Goal: Task Accomplishment & Management: Complete application form

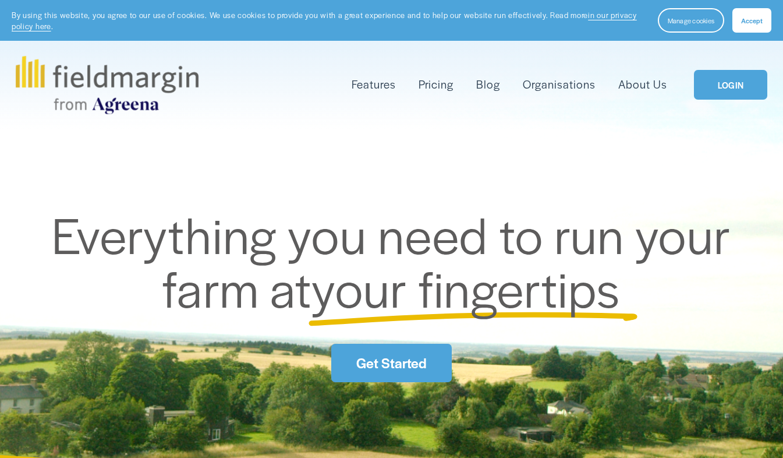
drag, startPoint x: 0, startPoint y: 0, endPoint x: 744, endPoint y: 77, distance: 748.3
click at [744, 77] on link "LOGIN" at bounding box center [730, 85] width 73 height 30
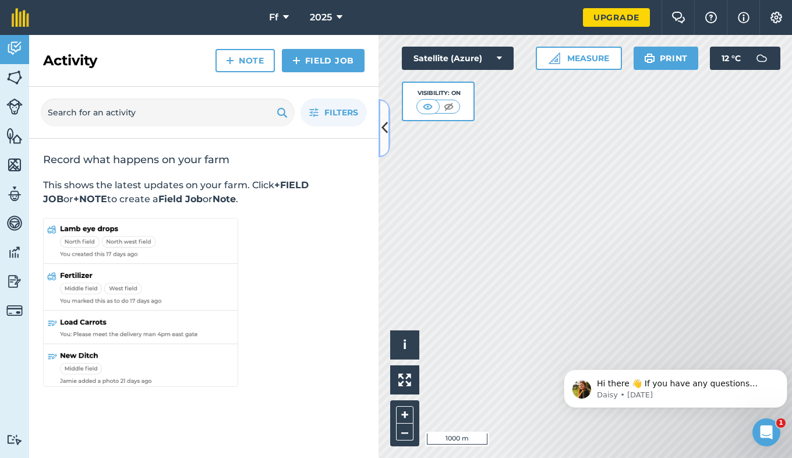
click at [383, 132] on icon at bounding box center [384, 128] width 6 height 20
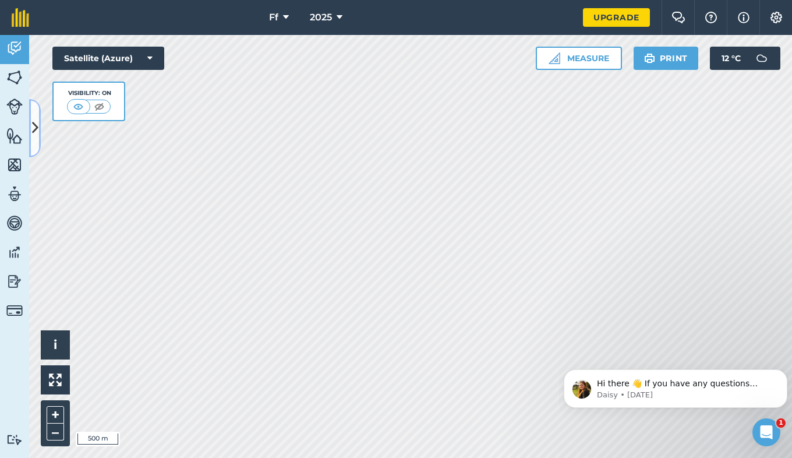
click at [33, 135] on icon at bounding box center [35, 128] width 6 height 20
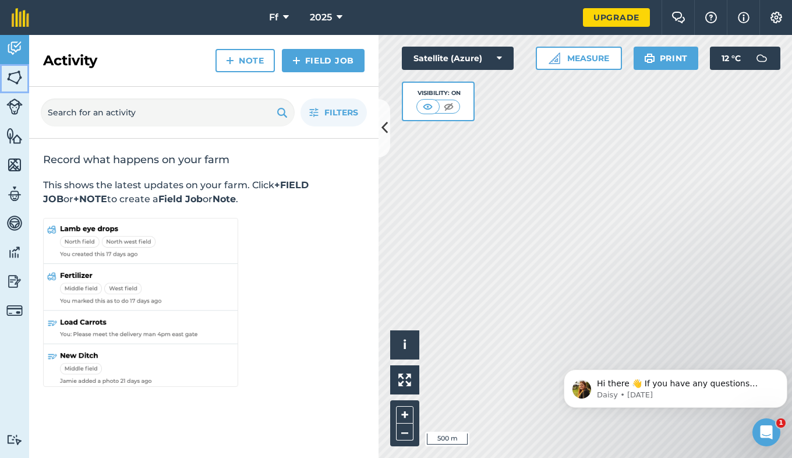
click at [17, 86] on link "Fields" at bounding box center [14, 78] width 29 height 29
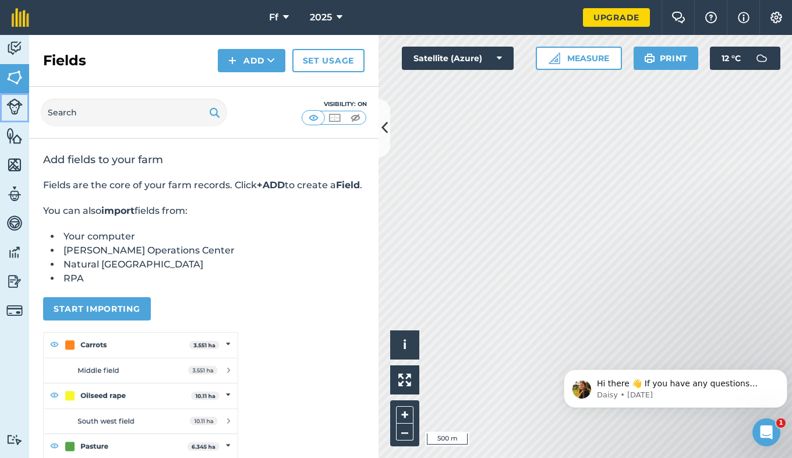
click at [15, 109] on img at bounding box center [14, 106] width 16 height 16
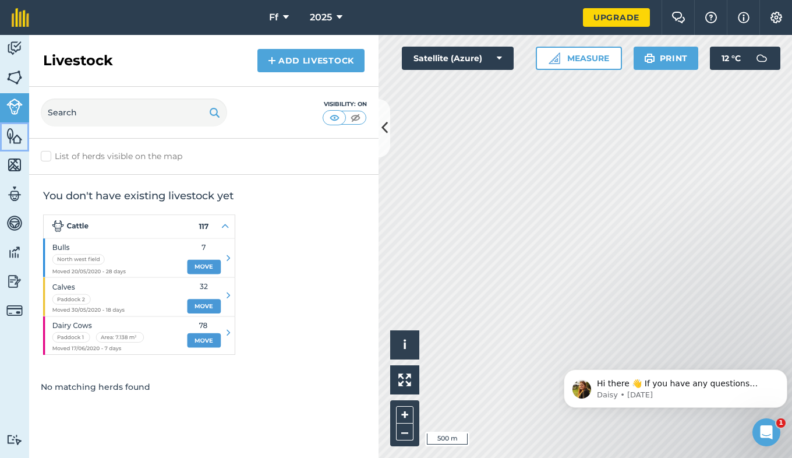
click at [15, 133] on img at bounding box center [14, 135] width 16 height 17
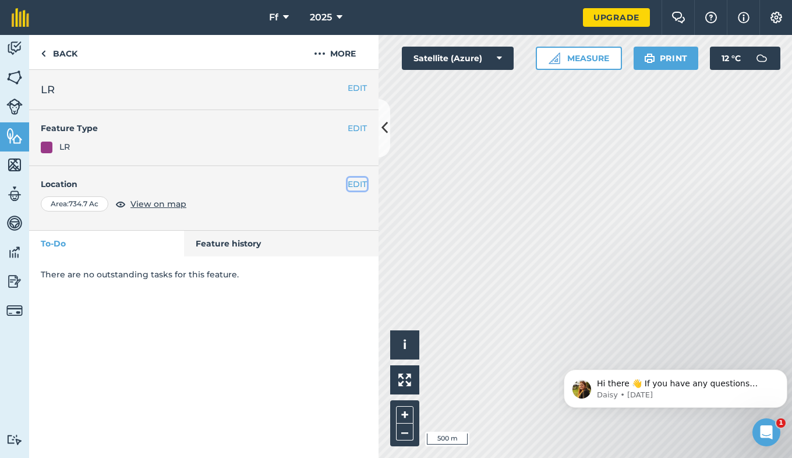
click at [357, 189] on button "EDIT" at bounding box center [357, 184] width 19 height 13
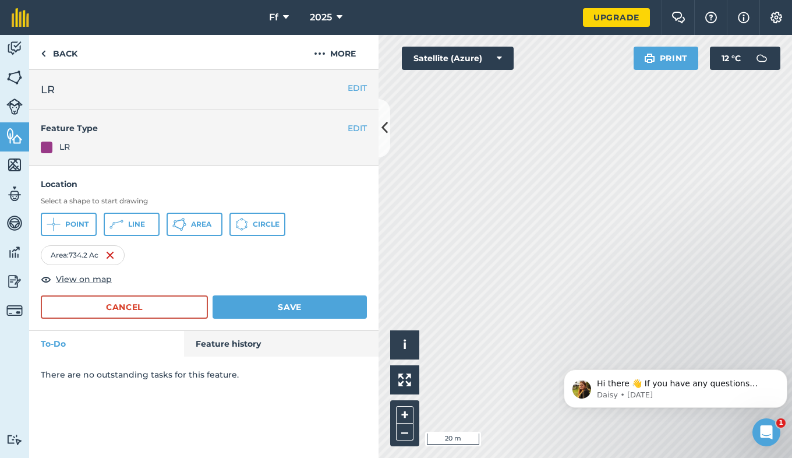
drag, startPoint x: 600, startPoint y: 362, endPoint x: 595, endPoint y: 207, distance: 155.0
click at [595, 345] on html "Hi there 👋 If you have any questions about our pricing or which plan is right f…" at bounding box center [675, 386] width 233 height 82
click at [521, 457] on html "Ff 2025 Upgrade Farm Chat Help Info Settings Map printing is not available on o…" at bounding box center [396, 229] width 792 height 458
click at [386, 135] on icon at bounding box center [384, 128] width 6 height 20
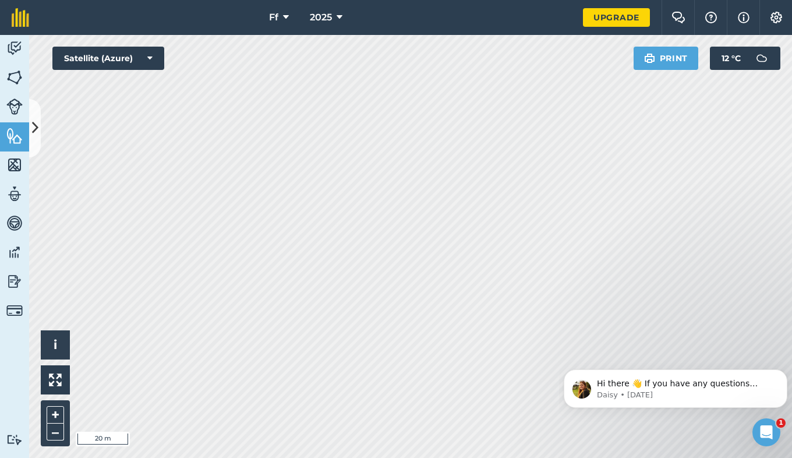
click at [652, 27] on div "Ff 2025 Upgrade Farm Chat Help Info Settings Map printing is not available on o…" at bounding box center [396, 229] width 792 height 458
click at [554, 28] on div "Ff 2025 Upgrade Farm Chat Help Info Settings Map printing is not available on o…" at bounding box center [396, 229] width 792 height 458
click at [13, 76] on img at bounding box center [14, 77] width 16 height 17
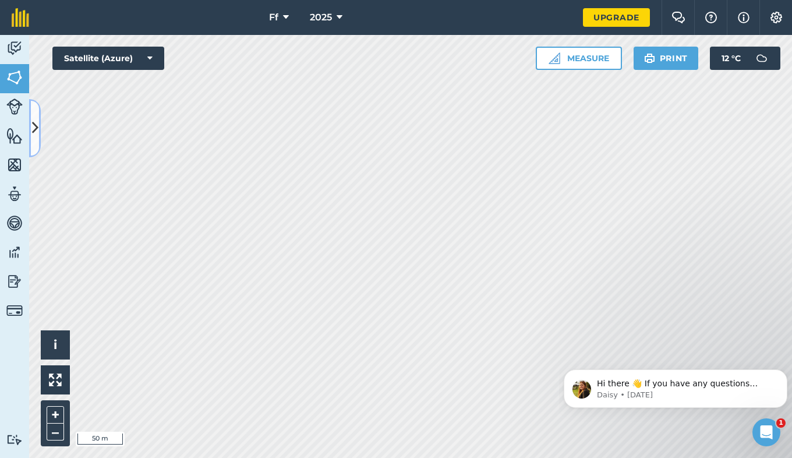
click at [35, 129] on icon at bounding box center [35, 128] width 6 height 20
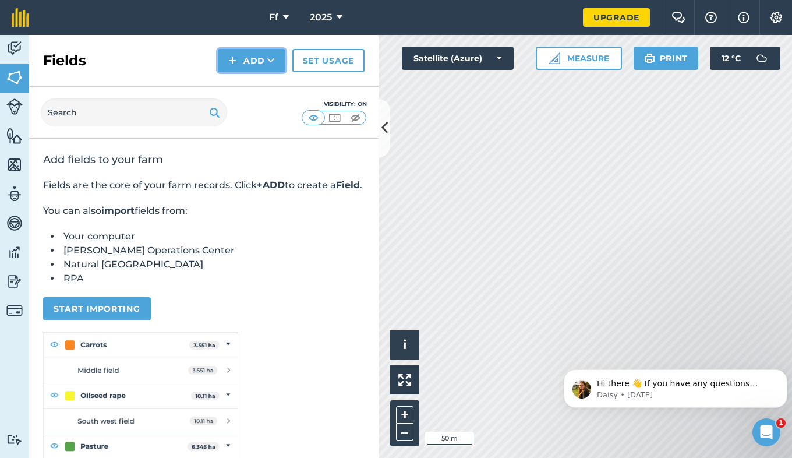
click at [238, 58] on button "Add" at bounding box center [252, 60] width 68 height 23
click at [253, 89] on link "Draw" at bounding box center [252, 87] width 64 height 26
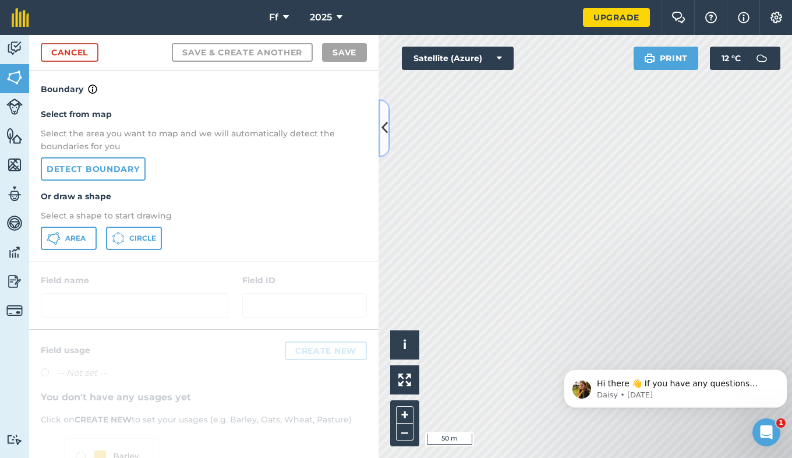
click at [386, 124] on icon at bounding box center [384, 128] width 6 height 20
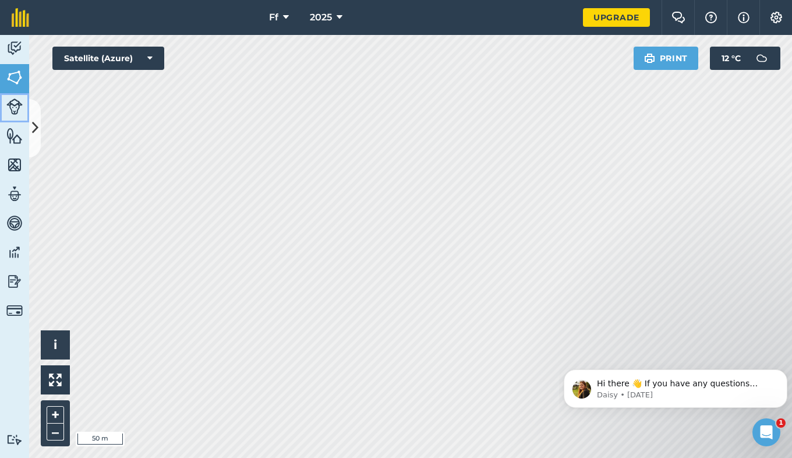
click at [8, 110] on img at bounding box center [14, 106] width 16 height 16
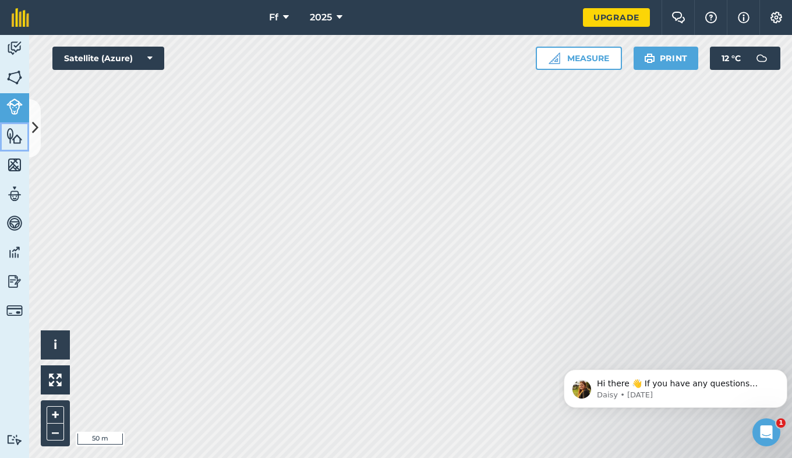
click at [12, 136] on img at bounding box center [14, 135] width 16 height 17
click at [15, 98] on img at bounding box center [14, 106] width 16 height 16
click at [560, 65] on button "Measure" at bounding box center [579, 58] width 86 height 23
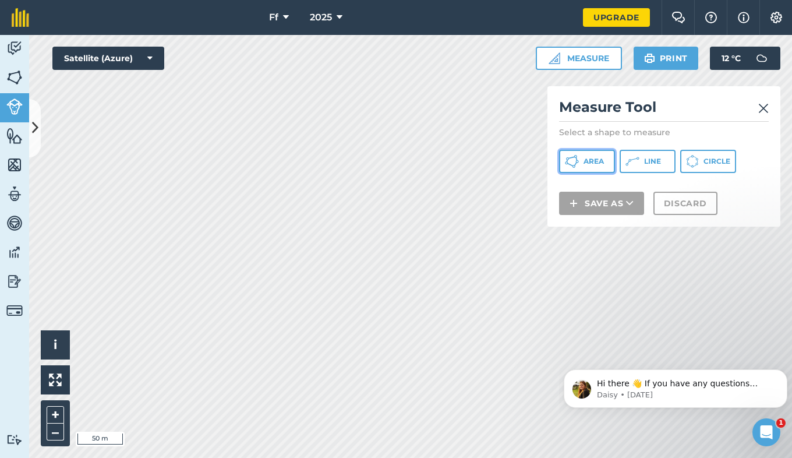
click at [599, 163] on span "Area" at bounding box center [594, 161] width 20 height 9
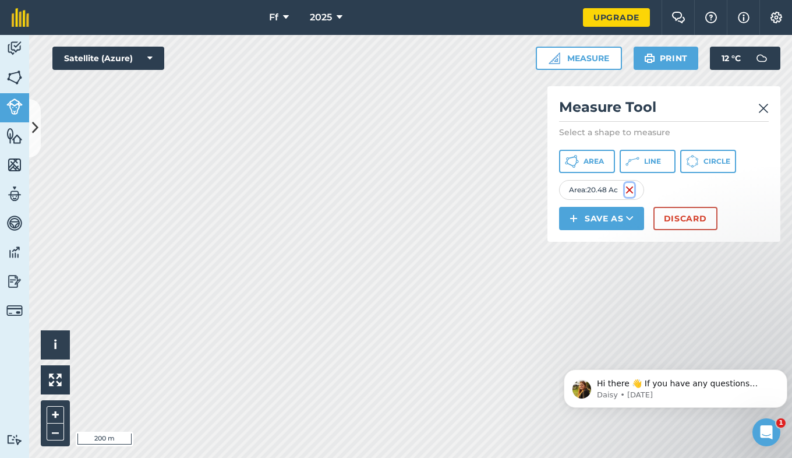
click at [630, 192] on img at bounding box center [629, 190] width 9 height 14
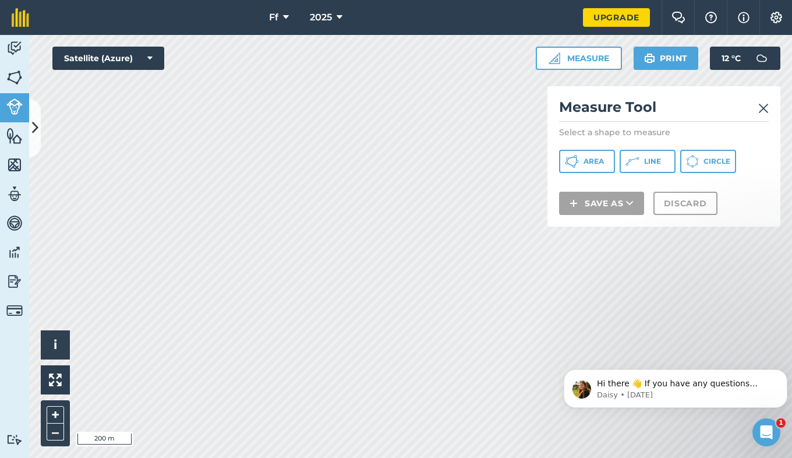
click at [567, 203] on div "Click to start drawing i © 2025 TomTom, Microsoft 200 m + – Satellite (Azure) M…" at bounding box center [410, 246] width 763 height 423
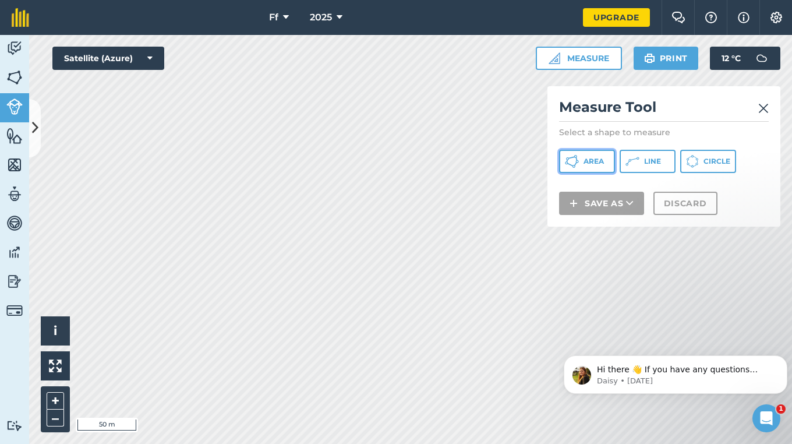
click at [579, 165] on button "Area" at bounding box center [587, 161] width 56 height 23
click at [339, 27] on div "Ff 2025 Upgrade Farm Chat Help Info Settings Map printing is not available on o…" at bounding box center [396, 222] width 792 height 444
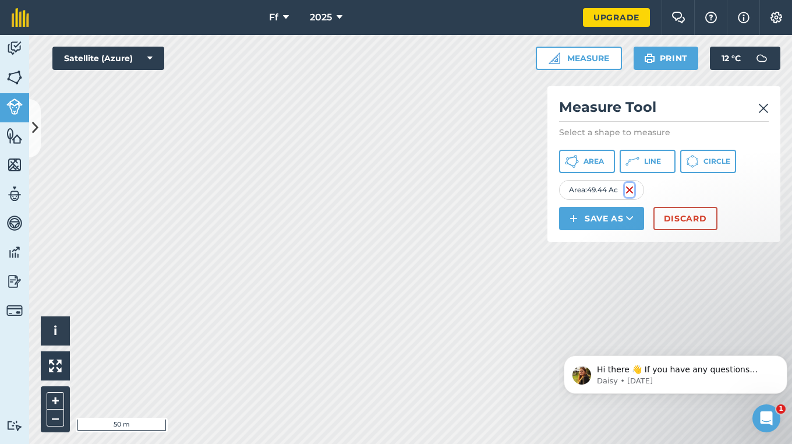
click at [634, 190] on img at bounding box center [629, 190] width 9 height 14
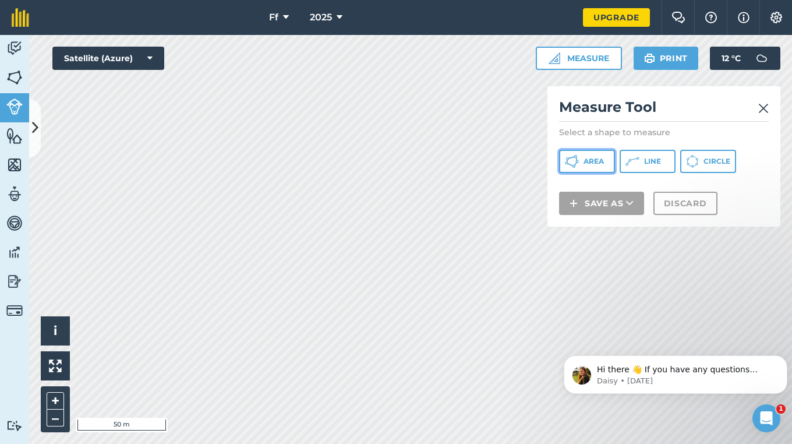
click at [588, 160] on span "Area" at bounding box center [594, 161] width 20 height 9
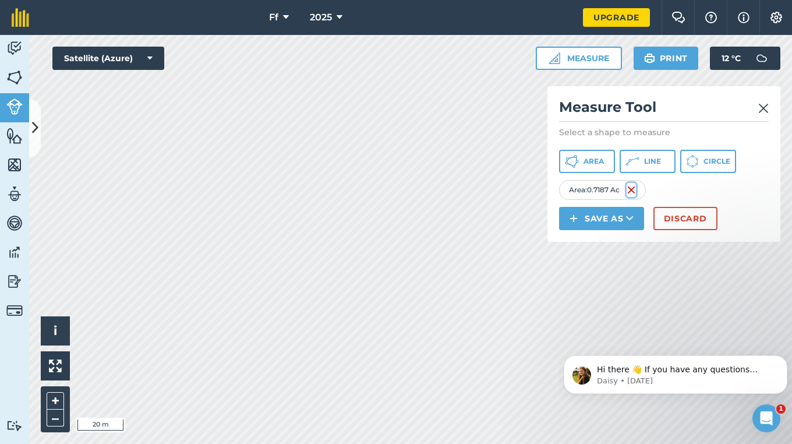
click at [636, 189] on img at bounding box center [631, 190] width 9 height 14
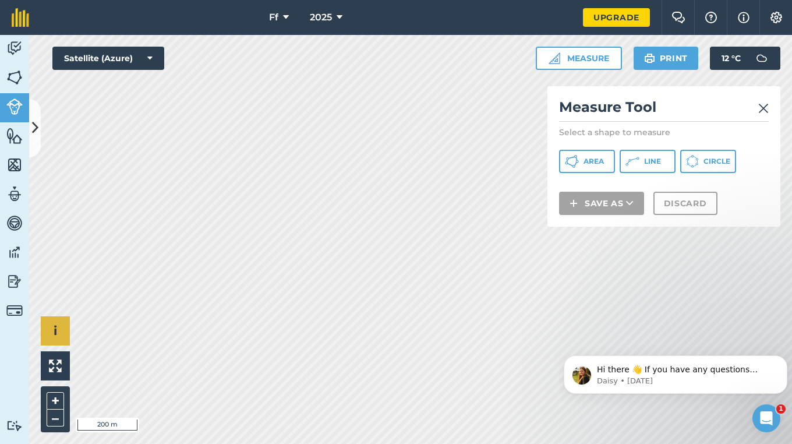
click at [51, 333] on div "Click to start drawing i © 2025 TomTom, Microsoft 200 m + –" at bounding box center [410, 239] width 763 height 409
click at [602, 165] on span "Area" at bounding box center [594, 161] width 20 height 9
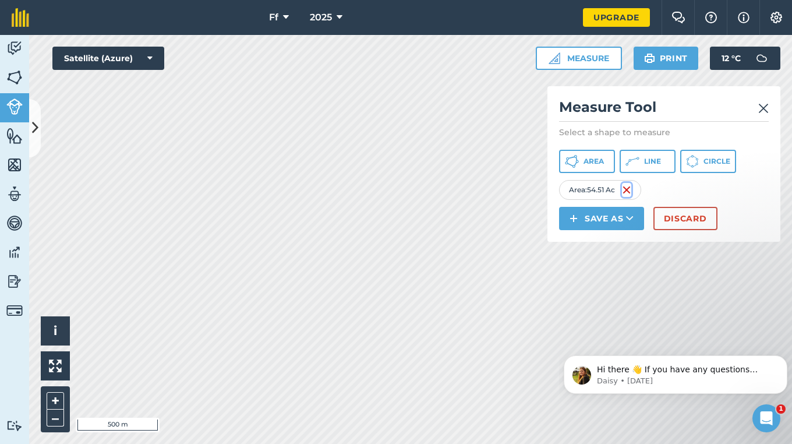
click at [629, 188] on img at bounding box center [626, 190] width 9 height 14
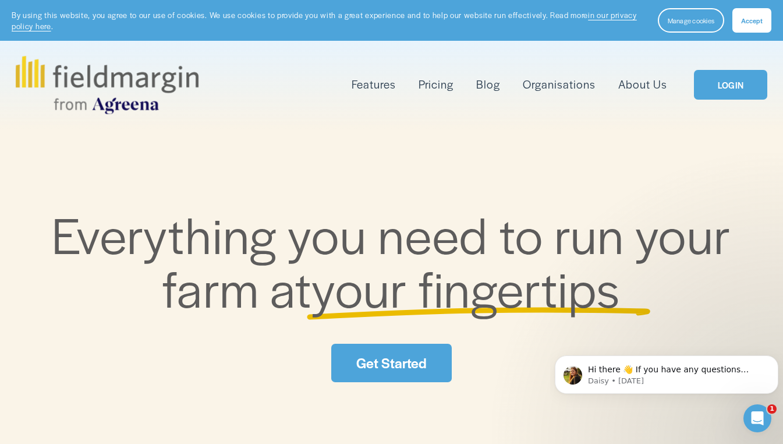
click at [713, 89] on link "LOGIN" at bounding box center [730, 85] width 73 height 30
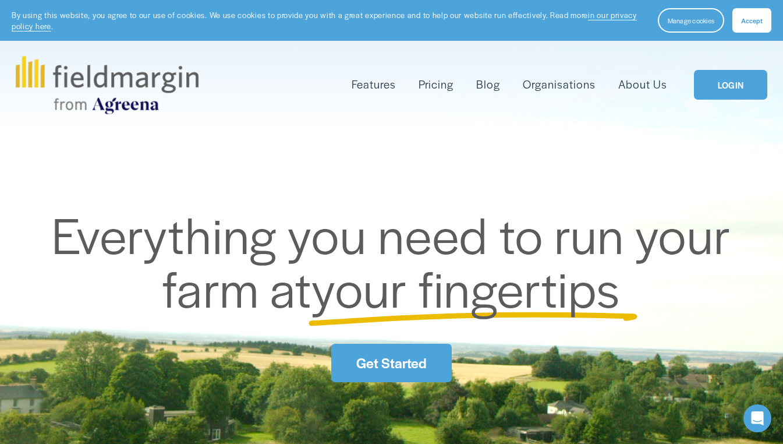
click at [715, 84] on link "LOGIN" at bounding box center [730, 85] width 73 height 30
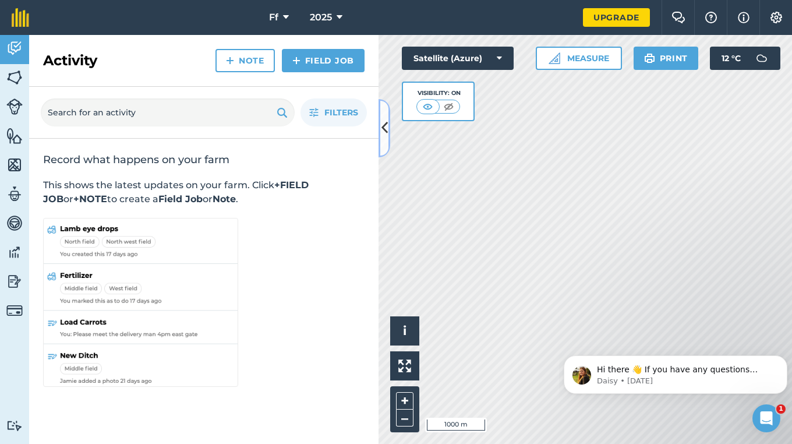
click at [379, 124] on button at bounding box center [385, 128] width 12 height 58
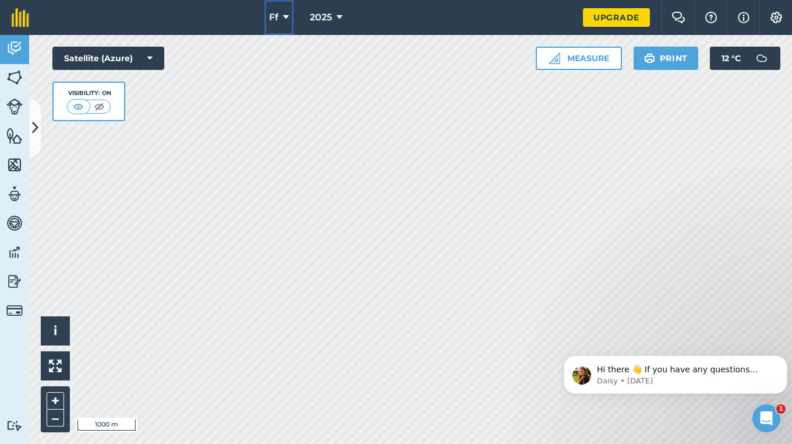
click at [277, 19] on span "Ff" at bounding box center [273, 17] width 9 height 14
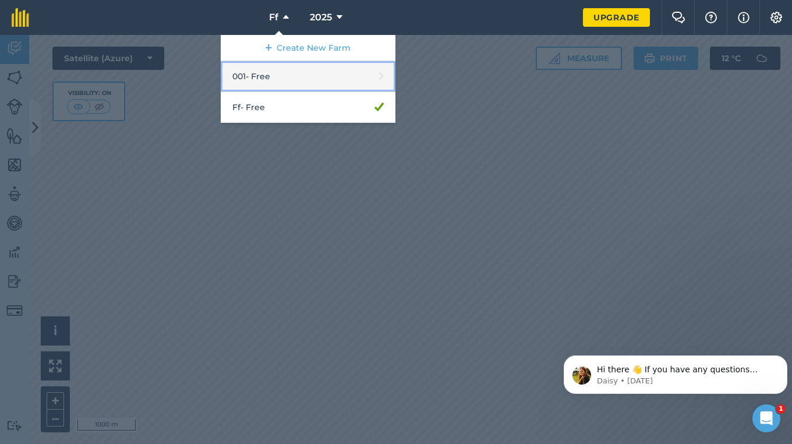
click at [275, 75] on link "001 - Free" at bounding box center [308, 76] width 175 height 31
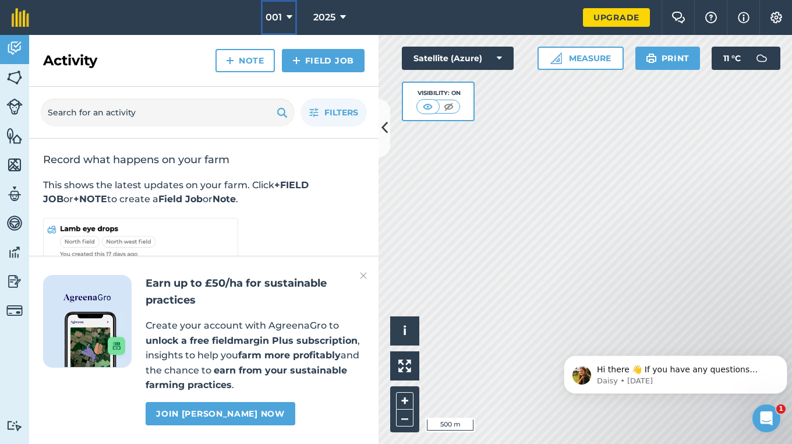
click at [277, 19] on span "001" at bounding box center [274, 17] width 16 height 14
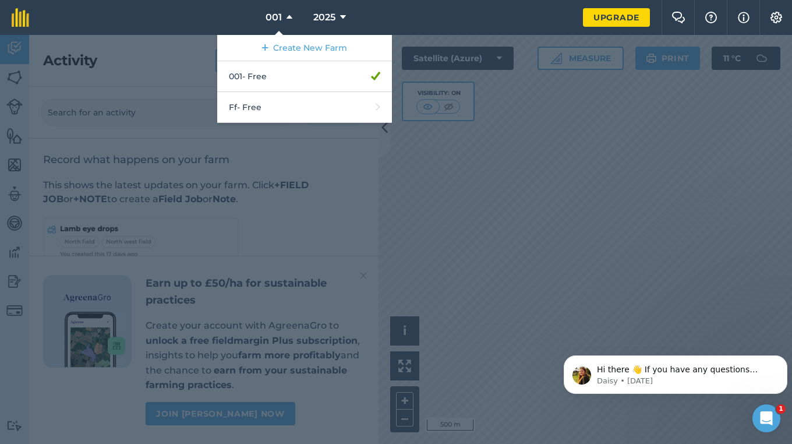
click at [606, 142] on div at bounding box center [396, 239] width 792 height 409
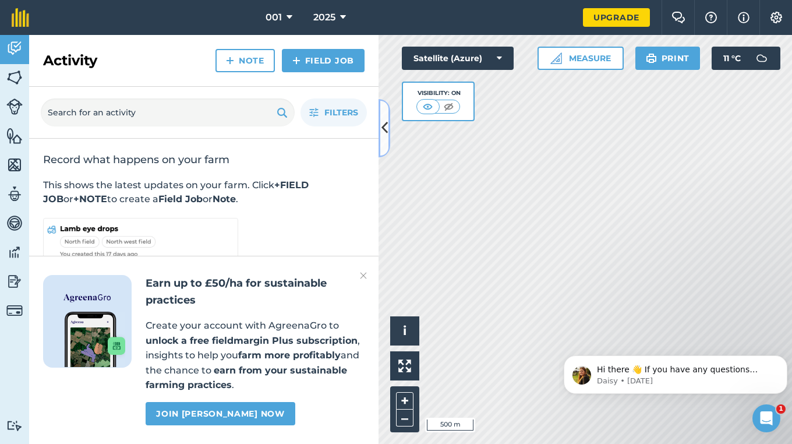
click at [381, 128] on icon at bounding box center [384, 128] width 6 height 20
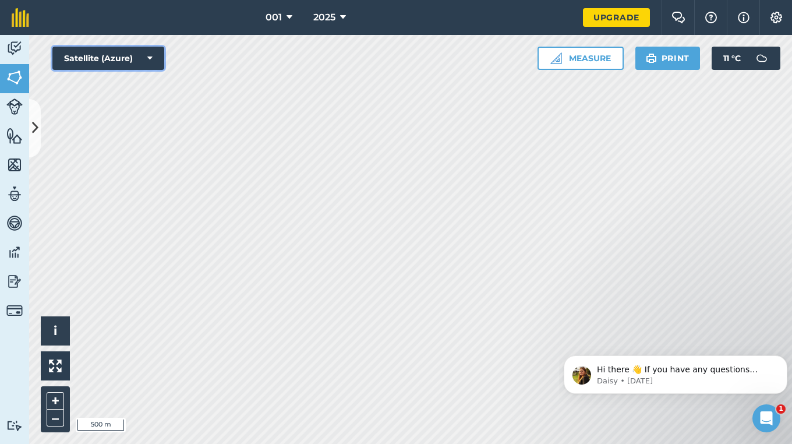
click at [151, 62] on icon at bounding box center [149, 58] width 5 height 12
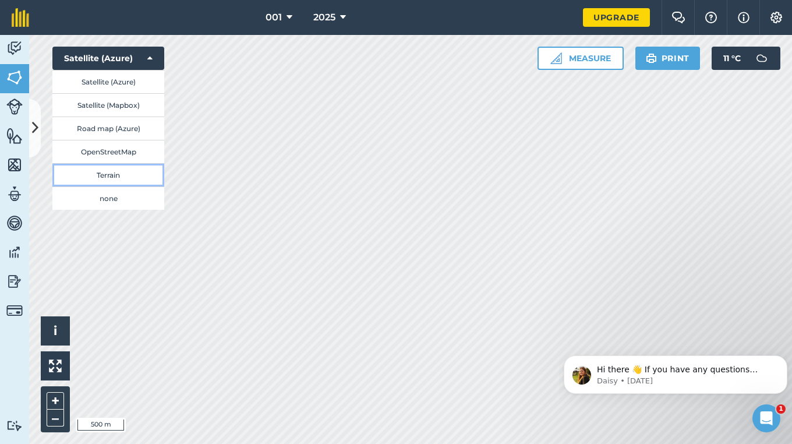
click at [117, 170] on button "Terrain" at bounding box center [108, 174] width 112 height 23
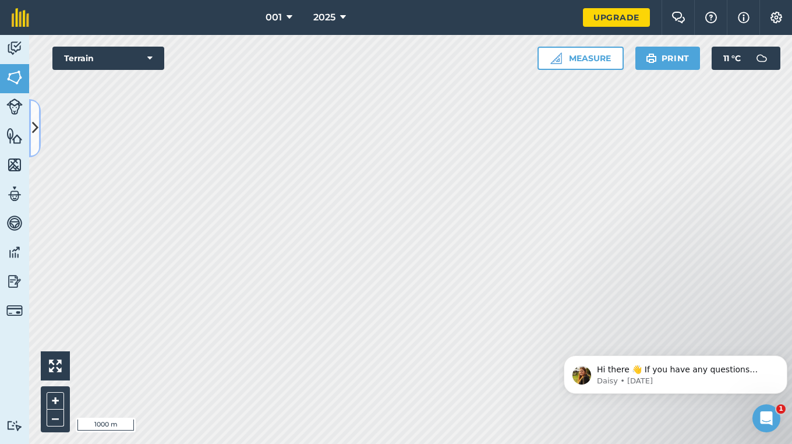
click at [33, 123] on icon at bounding box center [35, 128] width 6 height 20
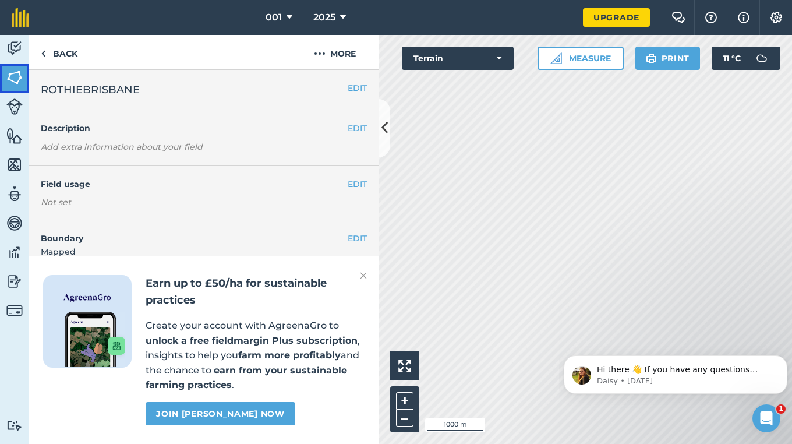
click at [14, 70] on img at bounding box center [14, 77] width 16 height 17
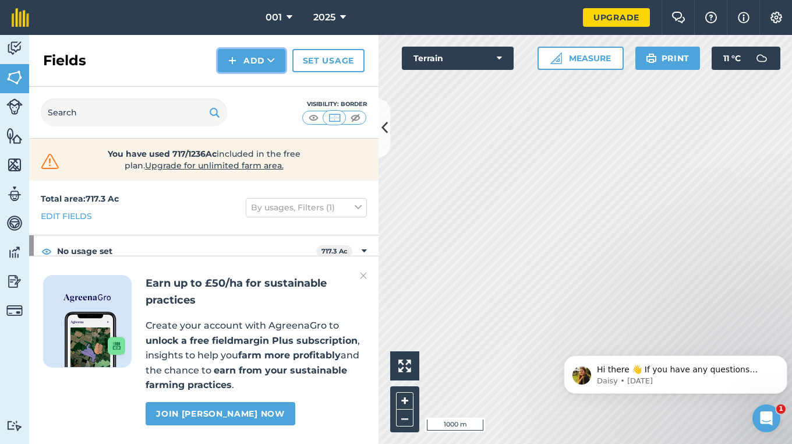
click at [236, 58] on img at bounding box center [232, 61] width 8 height 14
click at [241, 96] on link "Draw" at bounding box center [252, 87] width 64 height 26
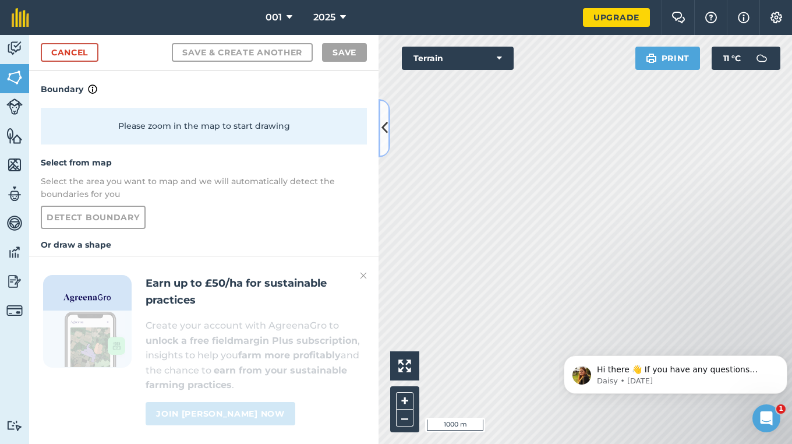
click at [383, 131] on icon at bounding box center [384, 128] width 6 height 20
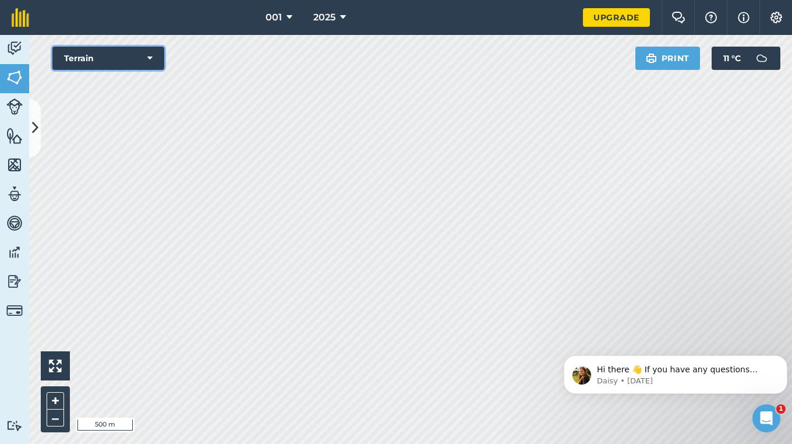
click at [149, 57] on icon at bounding box center [149, 58] width 5 height 12
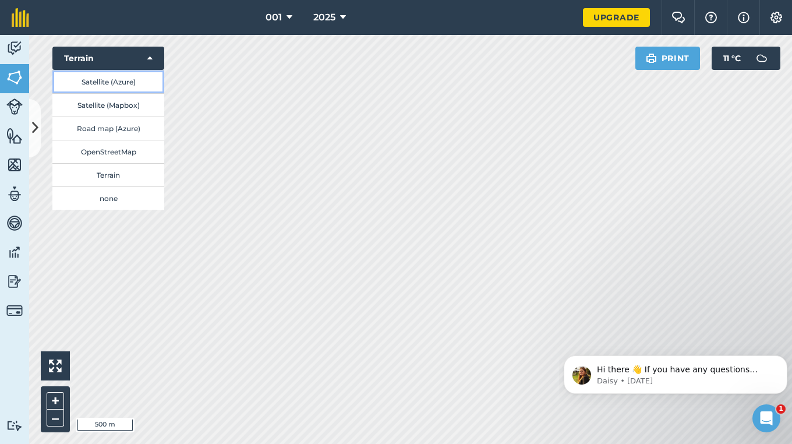
click at [113, 76] on button "Satellite (Azure)" at bounding box center [108, 81] width 112 height 23
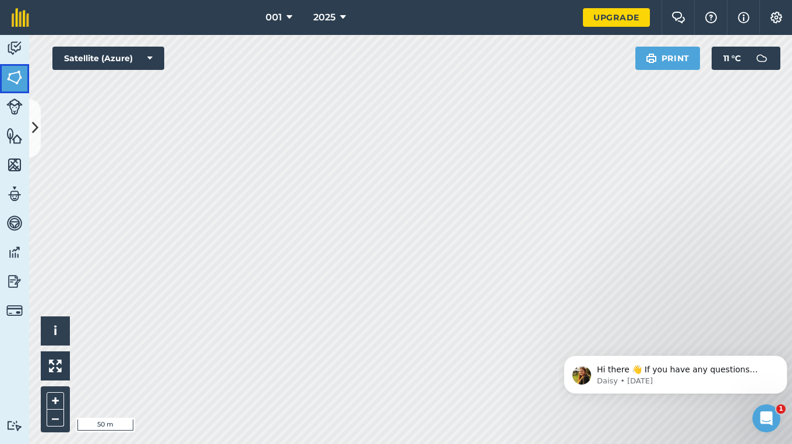
click at [18, 80] on img at bounding box center [14, 77] width 16 height 17
click at [38, 125] on button at bounding box center [35, 128] width 12 height 58
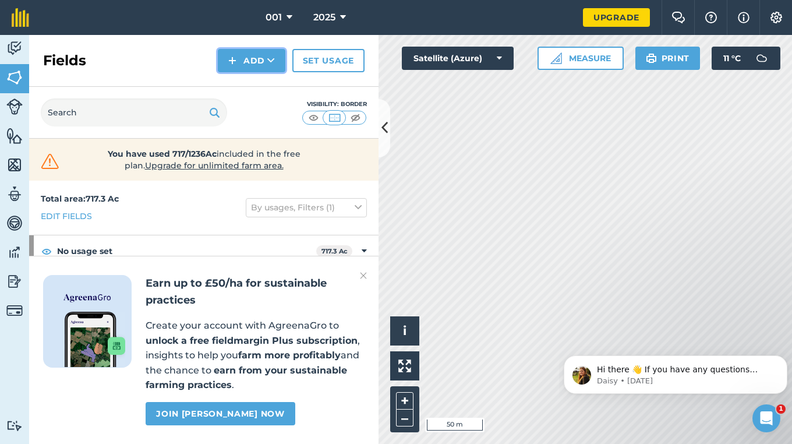
click at [235, 67] on img at bounding box center [232, 61] width 8 height 14
click at [239, 91] on link "Draw" at bounding box center [252, 87] width 64 height 26
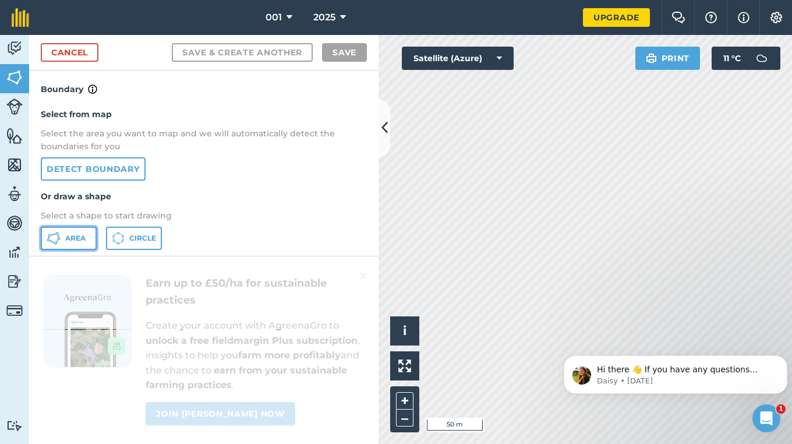
click at [59, 241] on icon at bounding box center [54, 238] width 14 height 14
click at [382, 141] on button at bounding box center [385, 128] width 12 height 58
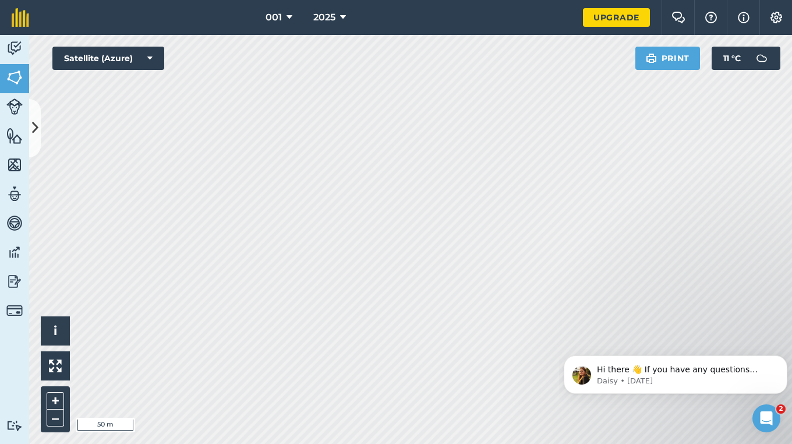
drag, startPoint x: 646, startPoint y: 336, endPoint x: 517, endPoint y: 255, distance: 152.0
click at [559, 331] on html "Hi there 👋 If you have any questions about our pricing or which plan is right f…" at bounding box center [675, 372] width 233 height 82
click at [467, 27] on div "001 2025 Upgrade Farm Chat Help Info Settings Map printing is not available on …" at bounding box center [396, 222] width 792 height 444
click at [466, 0] on html "001 2025 Upgrade Farm Chat Help Info Settings Map printing is not available on …" at bounding box center [396, 222] width 792 height 444
click at [497, 443] on html "001 2025 Upgrade Farm Chat Help Info Settings Map printing is not available on …" at bounding box center [396, 222] width 792 height 444
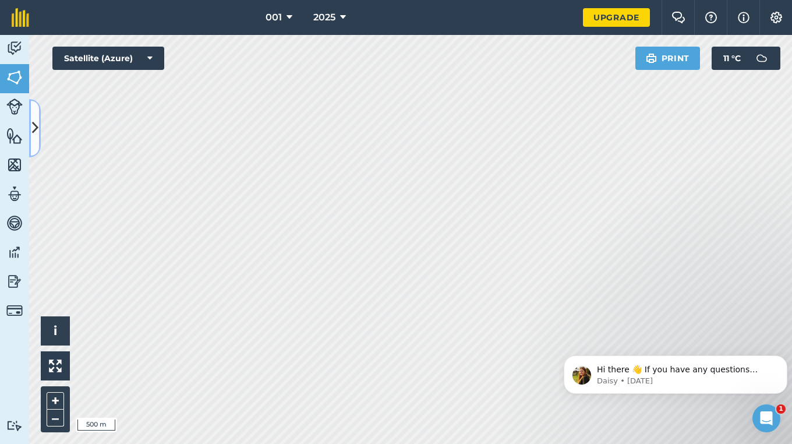
click at [37, 137] on icon at bounding box center [35, 128] width 6 height 20
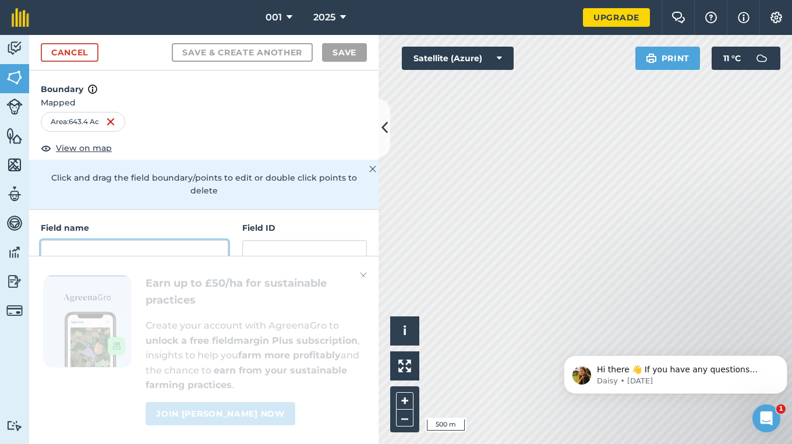
click at [129, 249] on input "text" at bounding box center [135, 252] width 188 height 24
click at [363, 278] on div at bounding box center [203, 403] width 349 height 252
click at [365, 274] on img at bounding box center [363, 275] width 7 height 14
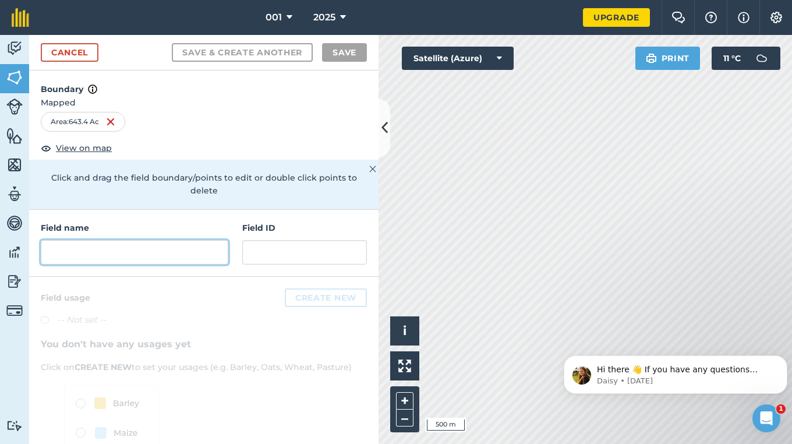
click at [116, 257] on input "text" at bounding box center [135, 252] width 188 height 24
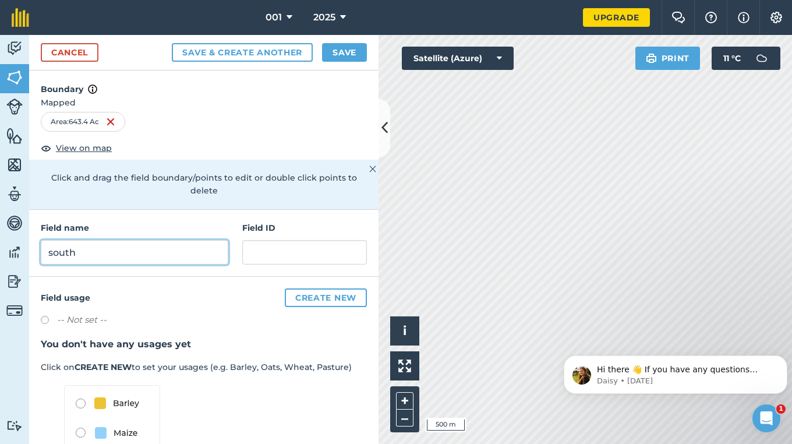
type input "south"
click at [47, 320] on label at bounding box center [49, 322] width 16 height 12
radio input "true"
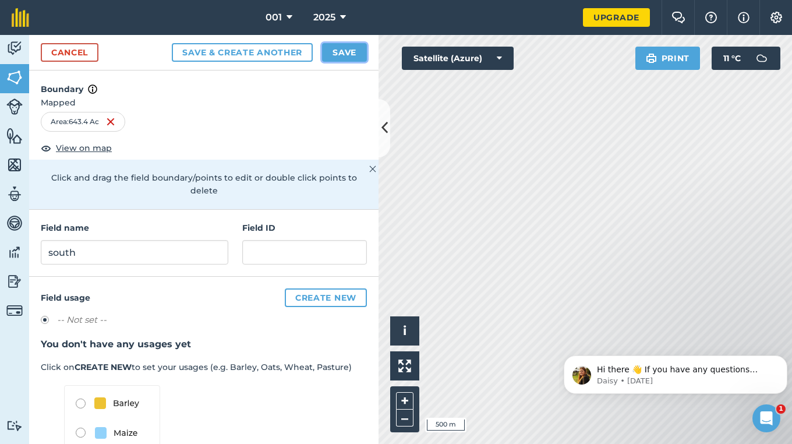
click at [338, 51] on button "Save" at bounding box center [344, 52] width 45 height 19
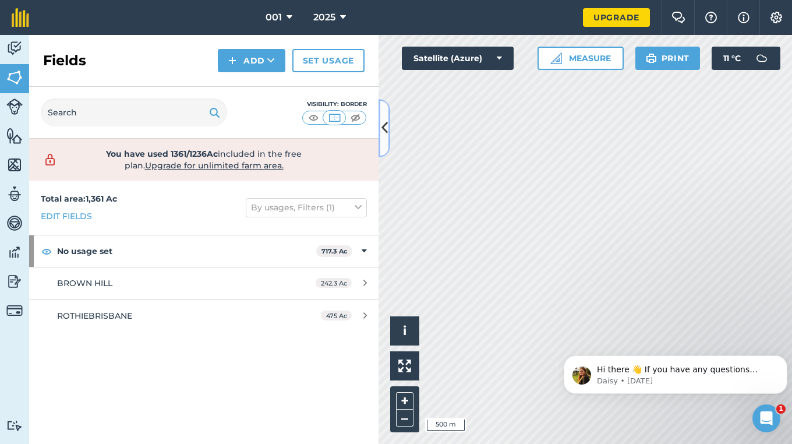
click at [382, 149] on button at bounding box center [385, 128] width 12 height 58
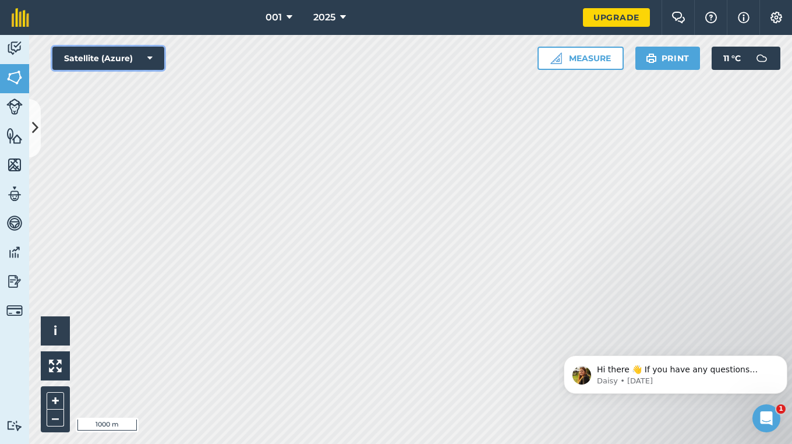
click at [147, 62] on button "Satellite (Azure)" at bounding box center [108, 58] width 112 height 23
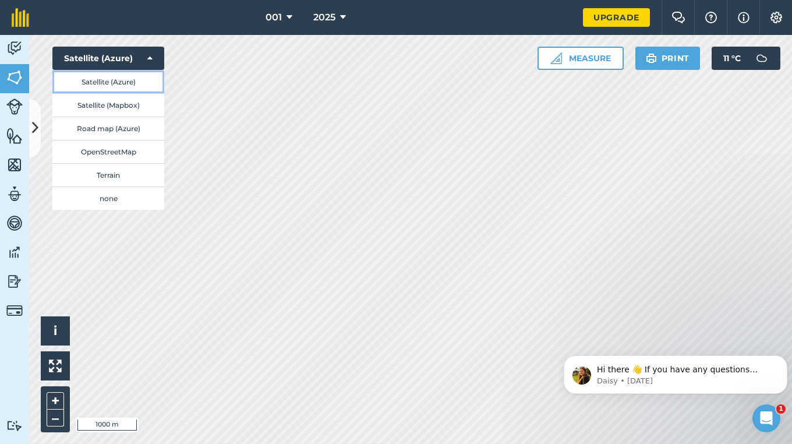
click at [116, 84] on button "Satellite (Azure)" at bounding box center [108, 81] width 112 height 23
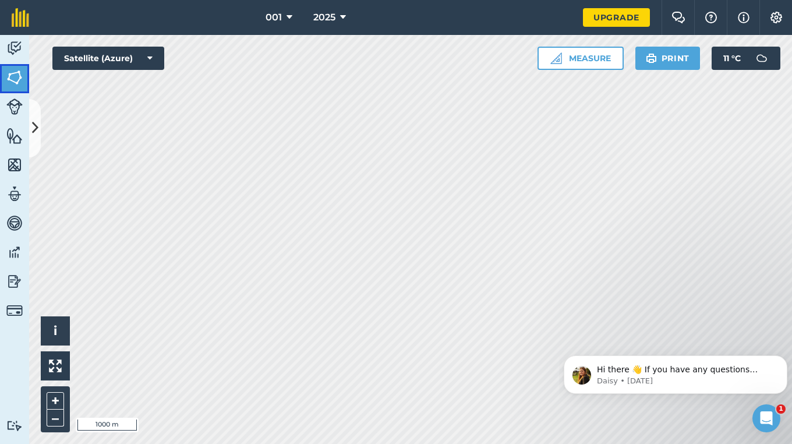
click at [13, 72] on img at bounding box center [14, 77] width 16 height 17
click at [38, 130] on button at bounding box center [35, 128] width 12 height 58
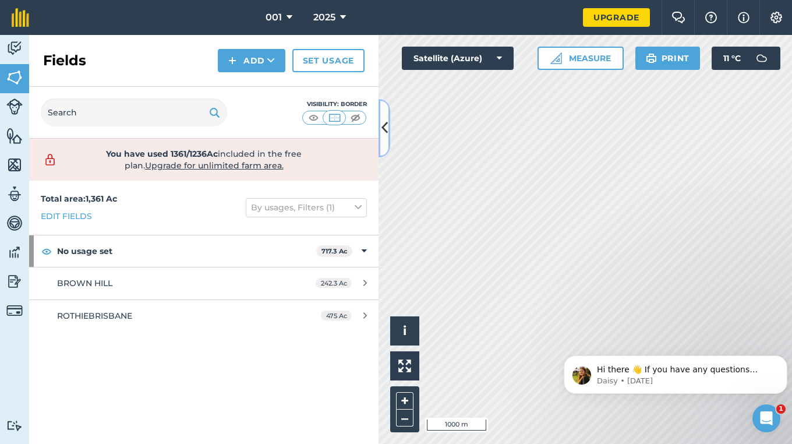
click at [381, 143] on button at bounding box center [385, 128] width 12 height 58
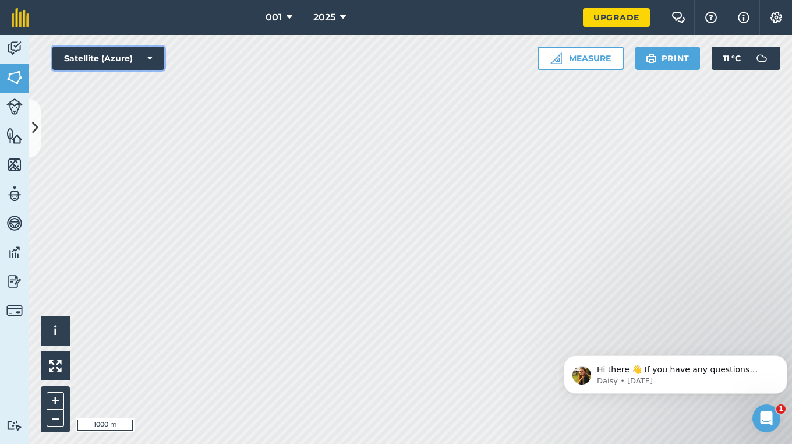
click at [141, 59] on button "Satellite (Azure)" at bounding box center [108, 58] width 112 height 23
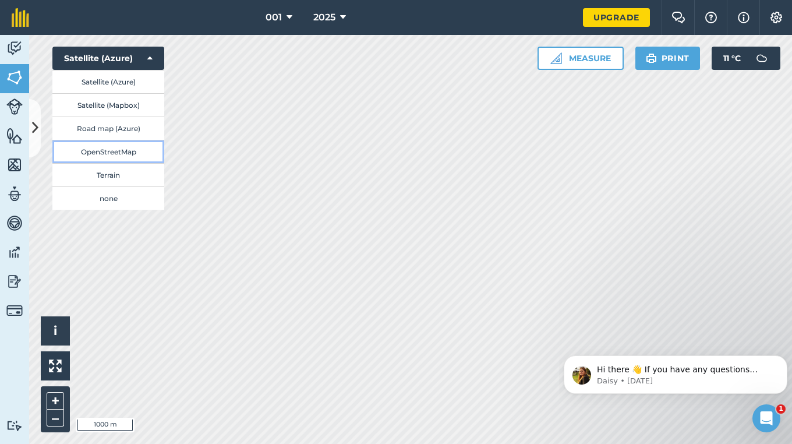
click at [111, 145] on button "OpenStreetMap" at bounding box center [108, 151] width 112 height 23
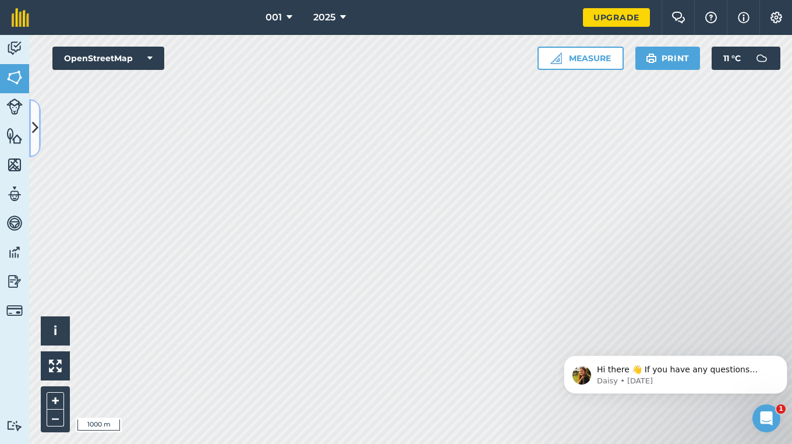
click at [35, 128] on icon at bounding box center [35, 128] width 6 height 20
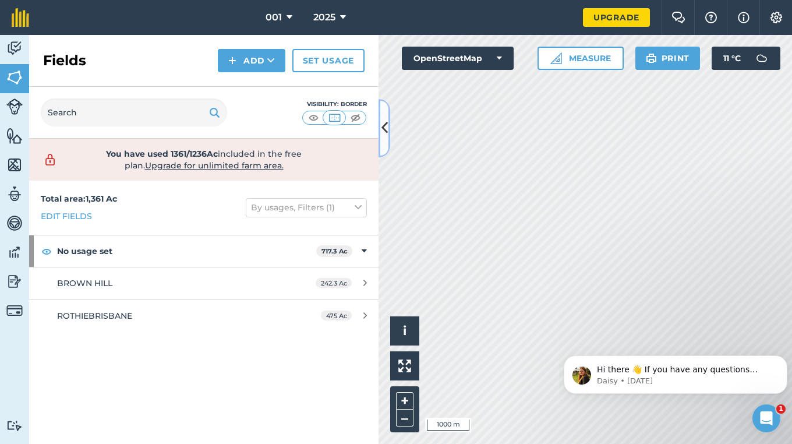
click at [383, 136] on icon at bounding box center [384, 128] width 6 height 20
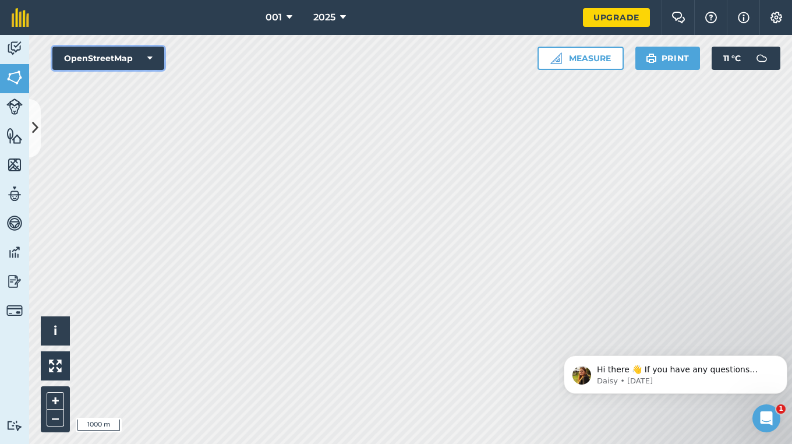
click at [151, 58] on icon at bounding box center [149, 58] width 5 height 12
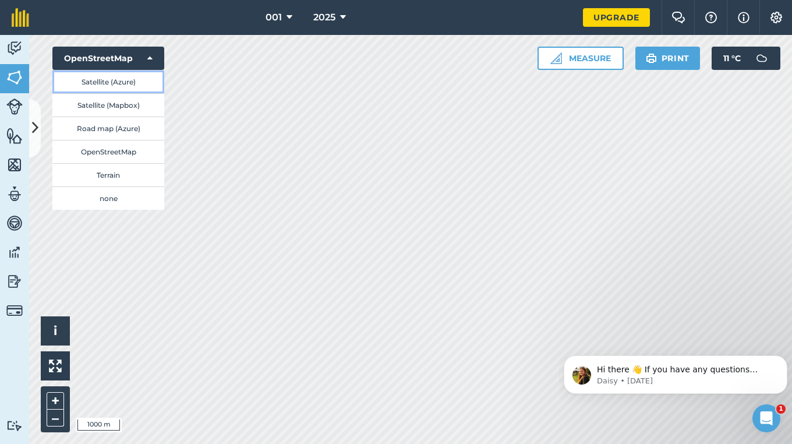
click at [109, 85] on button "Satellite (Azure)" at bounding box center [108, 81] width 112 height 23
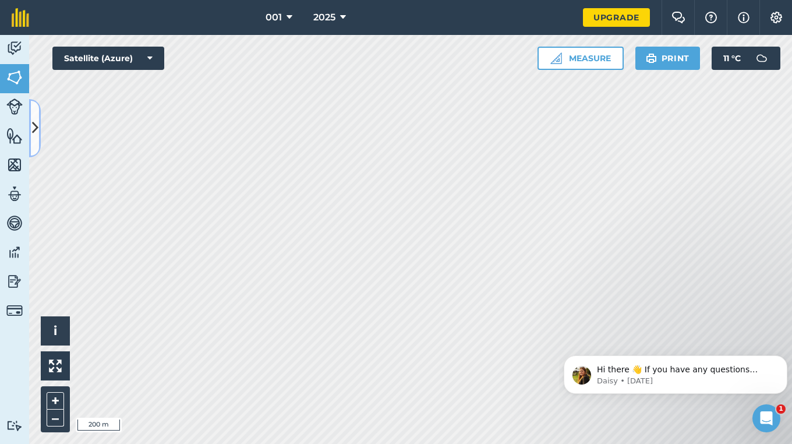
click at [40, 135] on button at bounding box center [35, 128] width 12 height 58
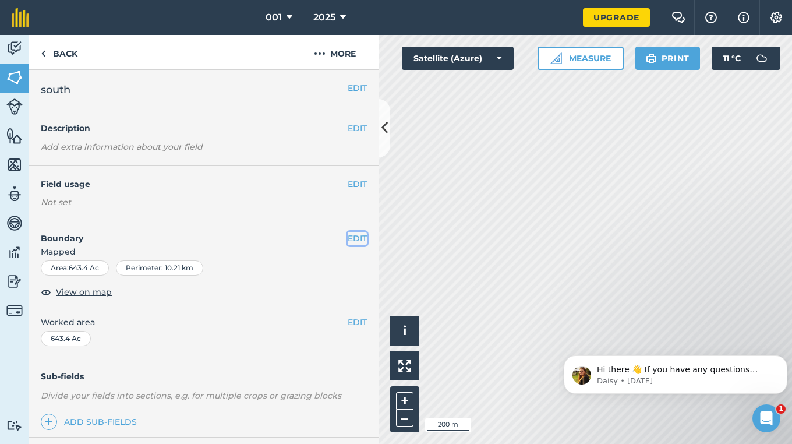
click at [354, 242] on button "EDIT" at bounding box center [357, 238] width 19 height 13
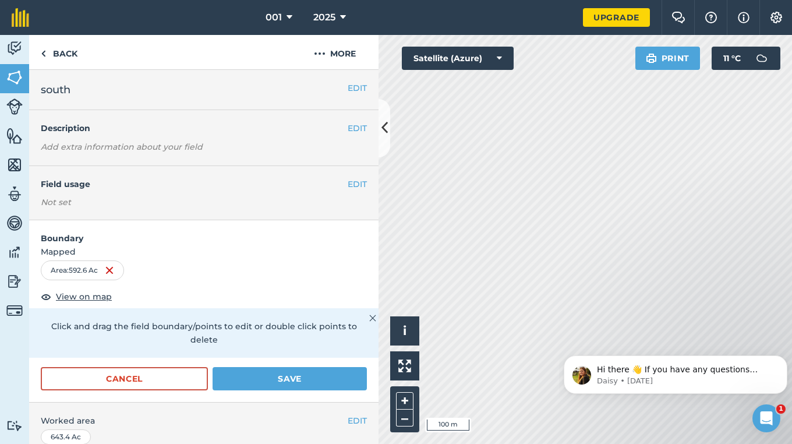
click at [602, 345] on body "Hi there 👋 If you have any questions about our pricing or which plan is right f…" at bounding box center [676, 371] width 224 height 72
click at [240, 383] on button "Save" at bounding box center [290, 378] width 154 height 23
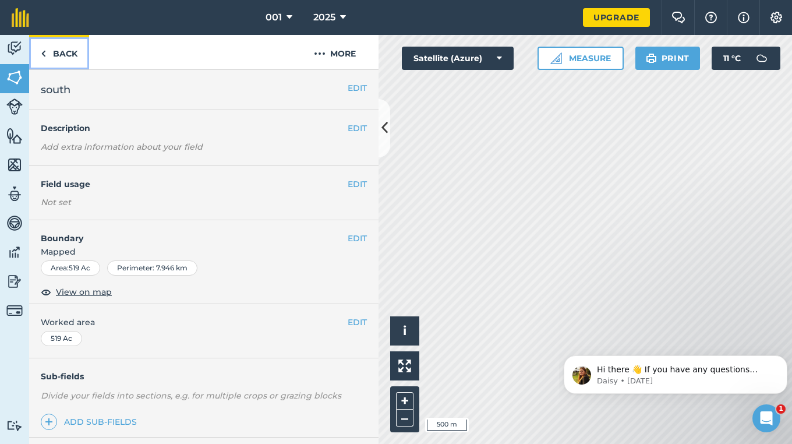
click at [59, 55] on link "Back" at bounding box center [59, 52] width 60 height 34
click at [320, 64] on button "More" at bounding box center [334, 52] width 87 height 34
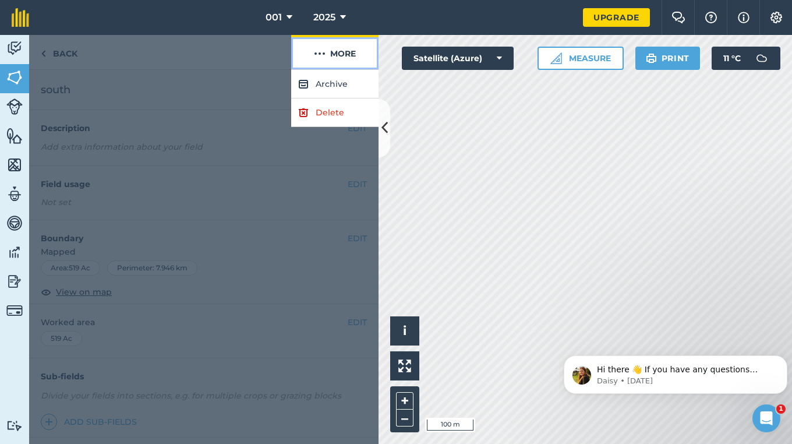
click at [320, 54] on img at bounding box center [320, 54] width 12 height 14
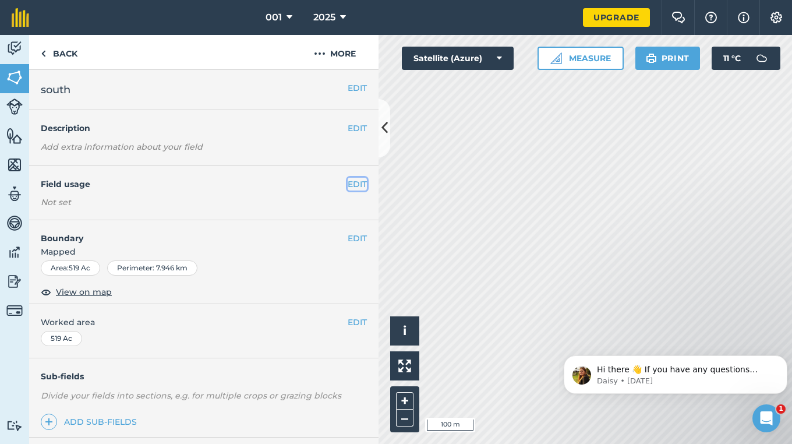
click at [348, 179] on button "EDIT" at bounding box center [357, 184] width 19 height 13
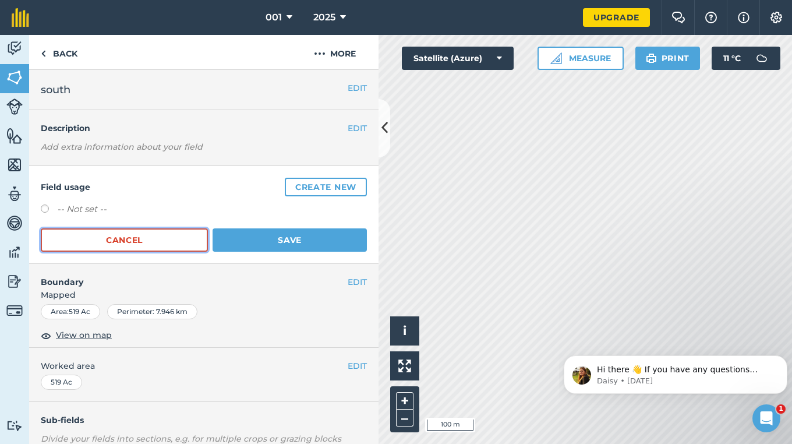
click at [167, 236] on button "Cancel" at bounding box center [124, 239] width 167 height 23
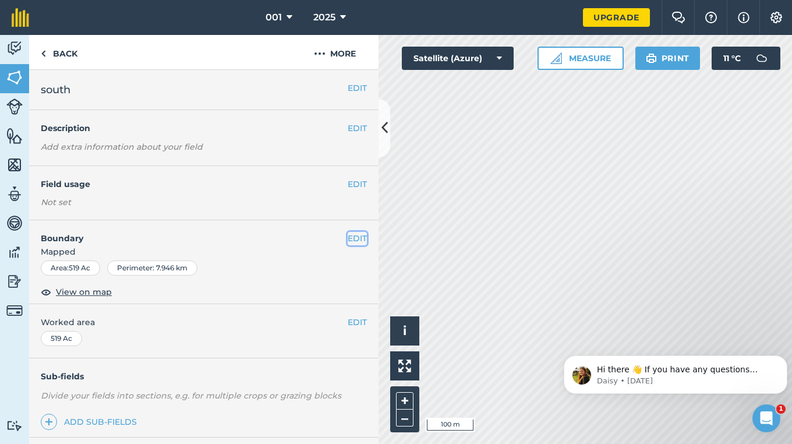
click at [348, 242] on button "EDIT" at bounding box center [357, 238] width 19 height 13
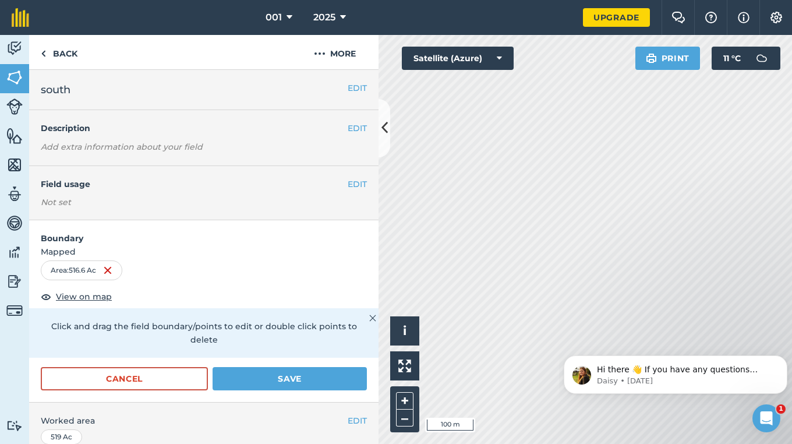
click at [587, 332] on html "Hi there 👋 If you have any questions about our pricing or which plan is right f…" at bounding box center [675, 372] width 233 height 82
click at [588, 334] on html "Hi there 👋 If you have any questions about our pricing or which plan is right f…" at bounding box center [675, 372] width 233 height 82
click at [243, 379] on button "Save" at bounding box center [290, 378] width 154 height 23
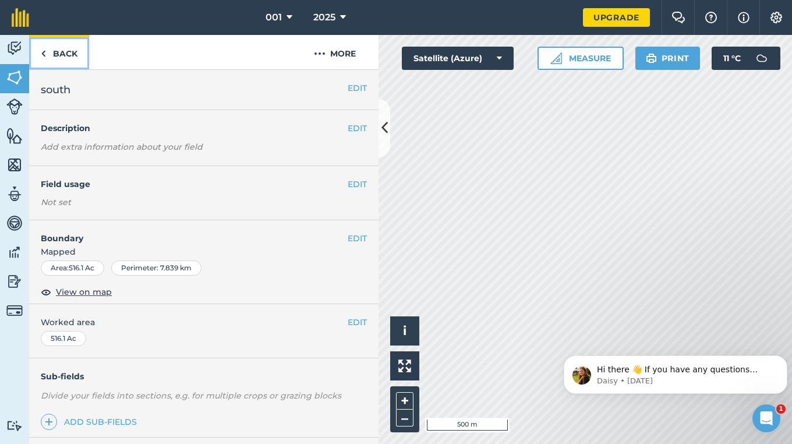
click at [66, 56] on link "Back" at bounding box center [59, 52] width 60 height 34
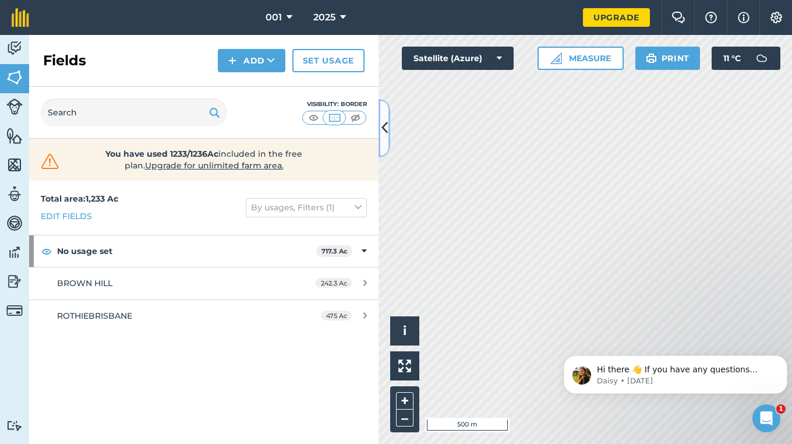
click at [384, 137] on icon at bounding box center [384, 128] width 6 height 20
